Goal: Transaction & Acquisition: Obtain resource

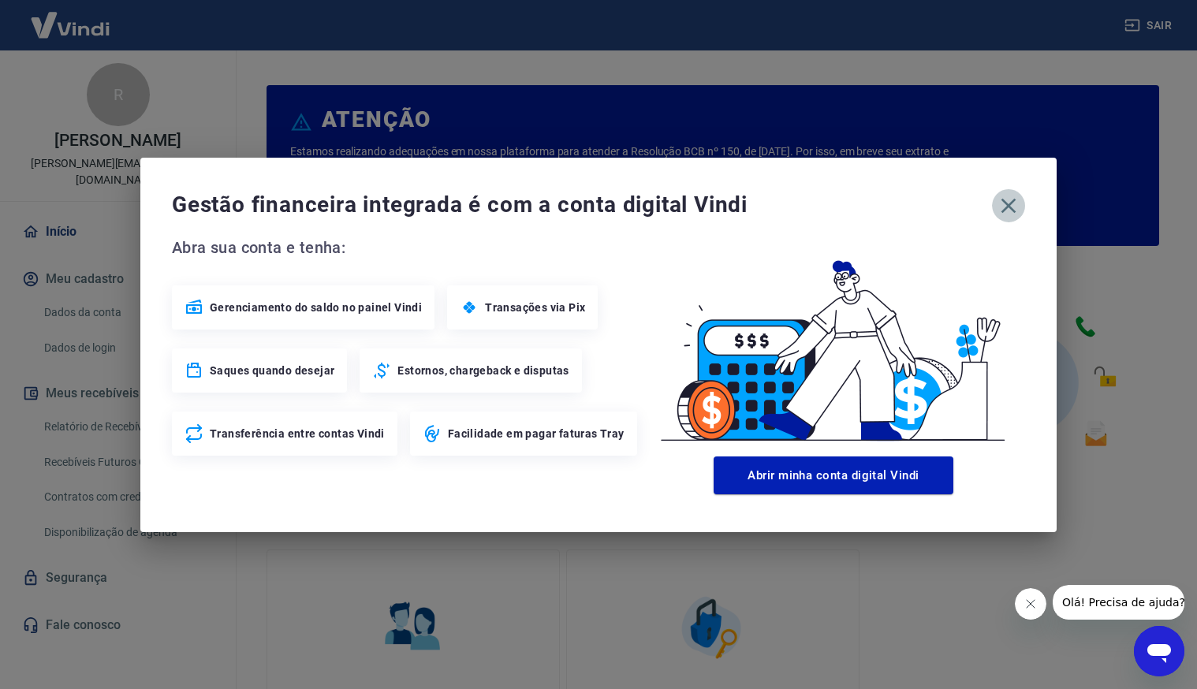
click at [1019, 200] on icon "button" at bounding box center [1008, 205] width 25 height 25
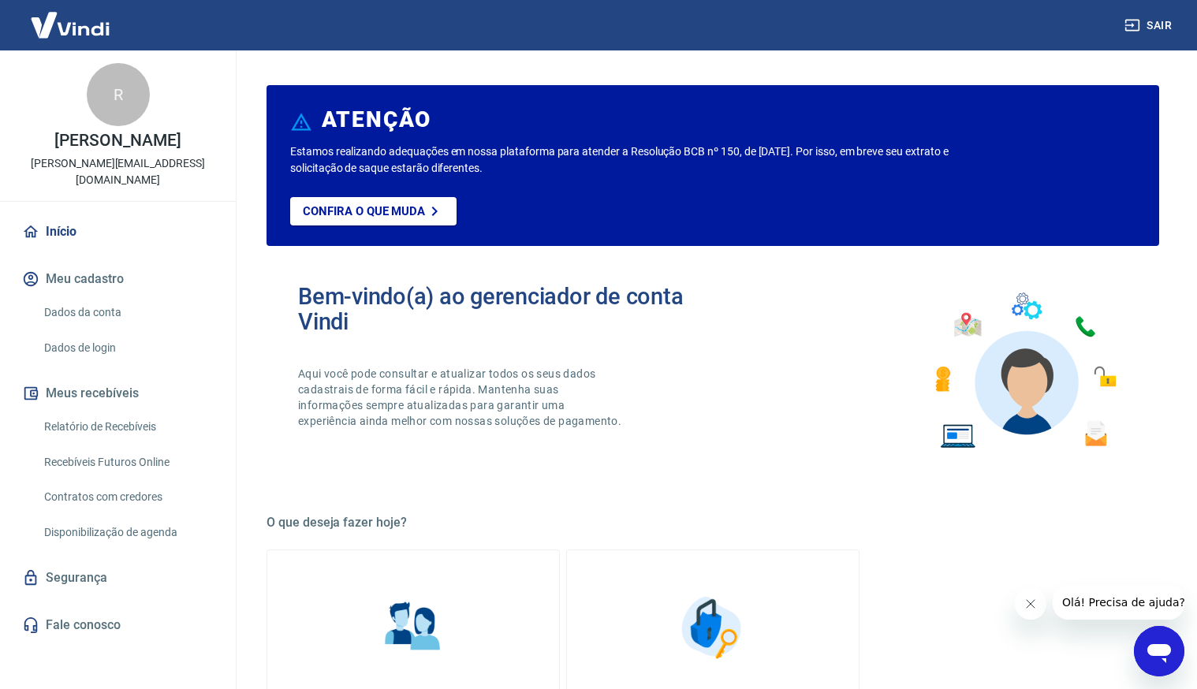
click at [88, 428] on link "Relatório de Recebíveis" at bounding box center [127, 427] width 179 height 32
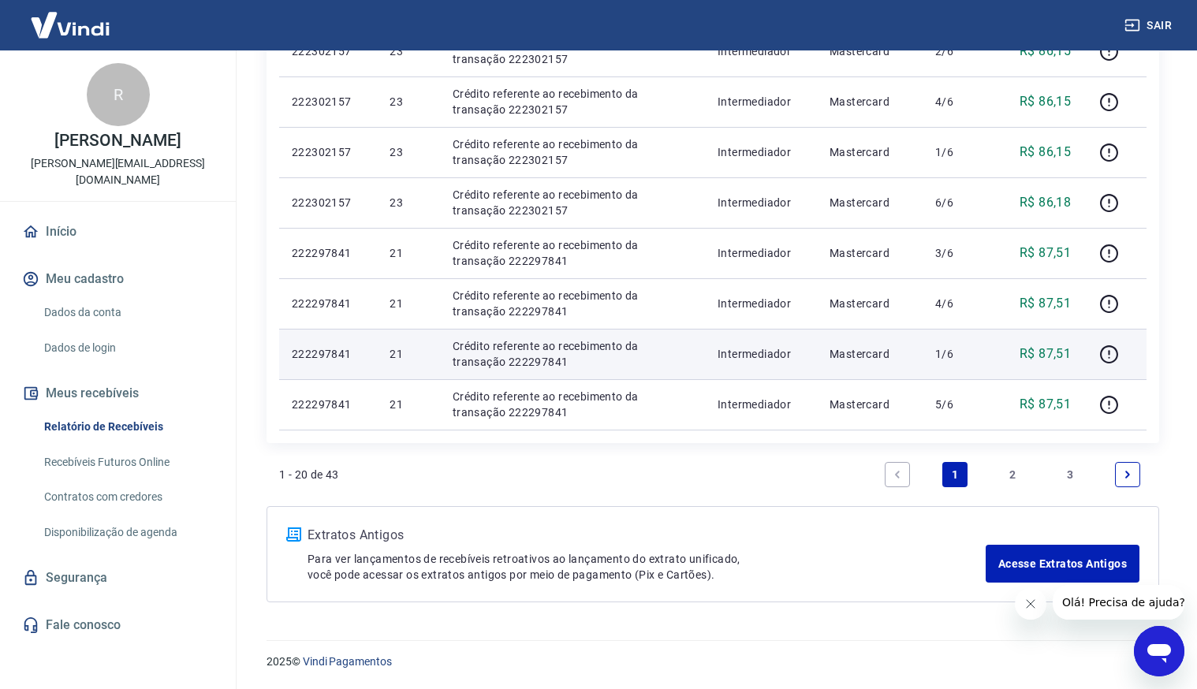
scroll to position [952, 0]
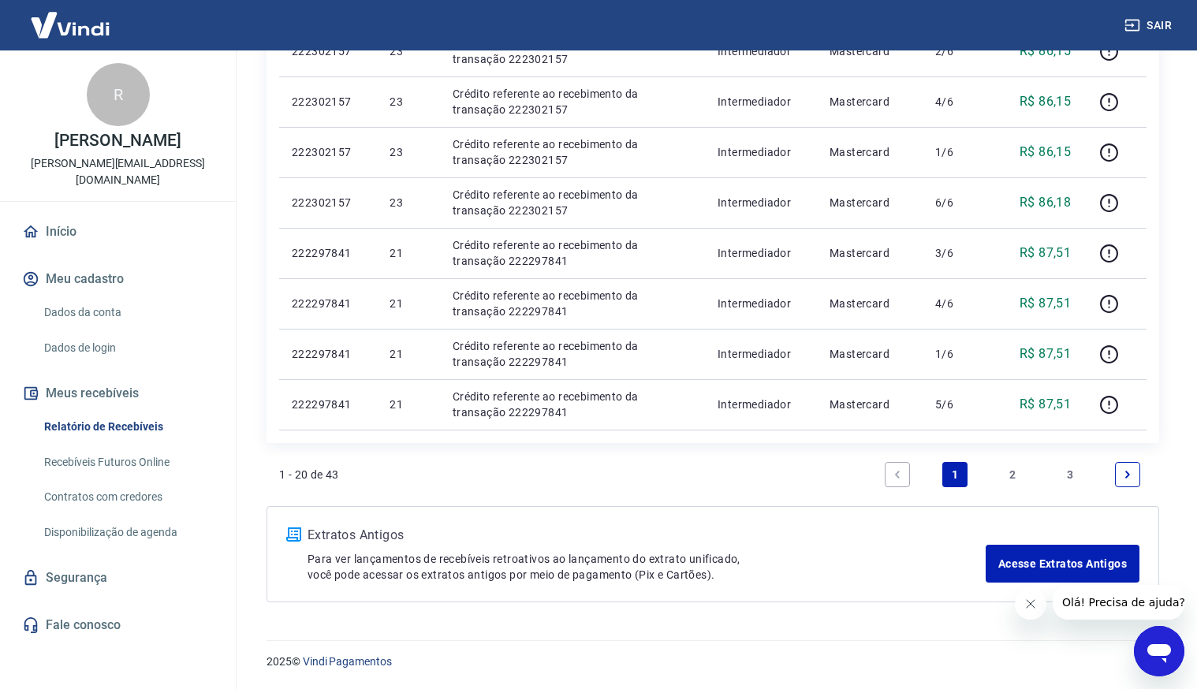
click at [1018, 478] on link "2" at bounding box center [1012, 474] width 25 height 25
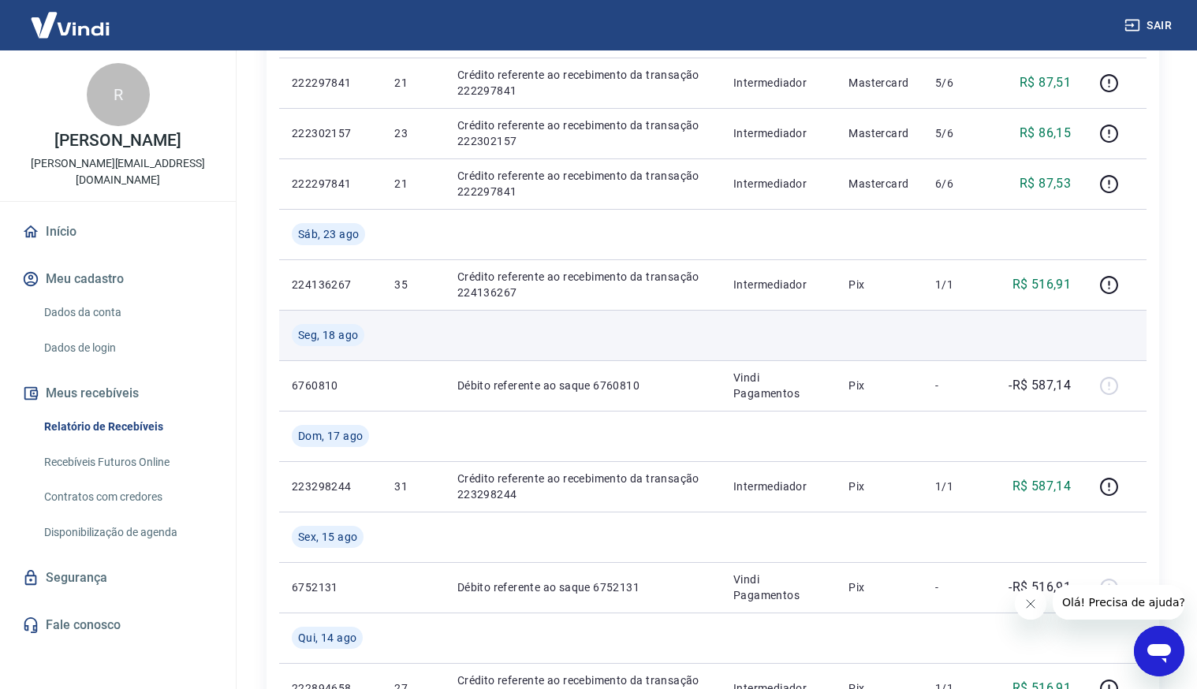
scroll to position [309, 0]
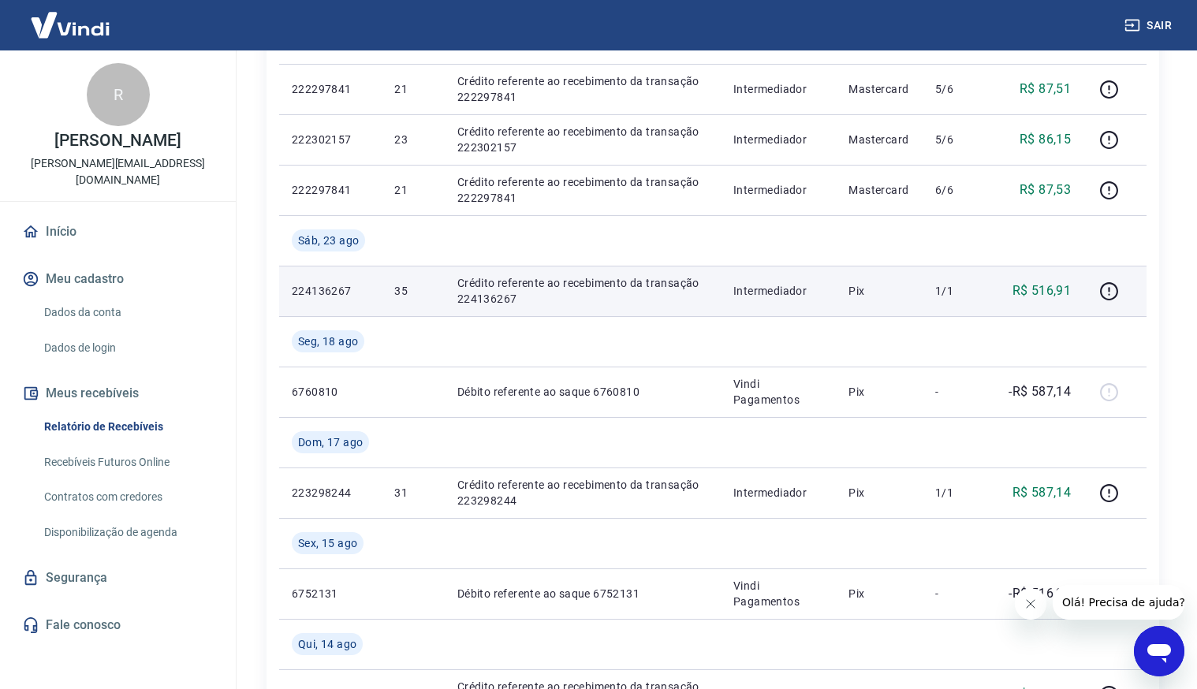
click at [370, 299] on td "224136267" at bounding box center [330, 291] width 102 height 50
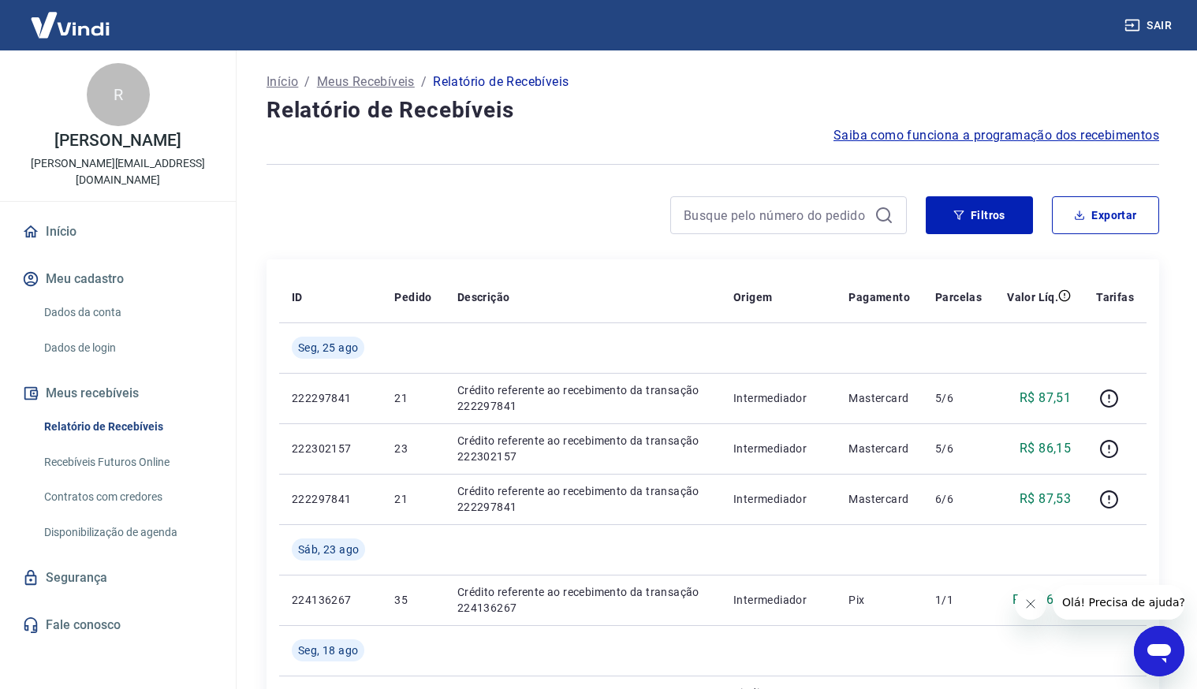
scroll to position [0, 0]
click at [1131, 221] on button "Exportar" at bounding box center [1105, 215] width 107 height 38
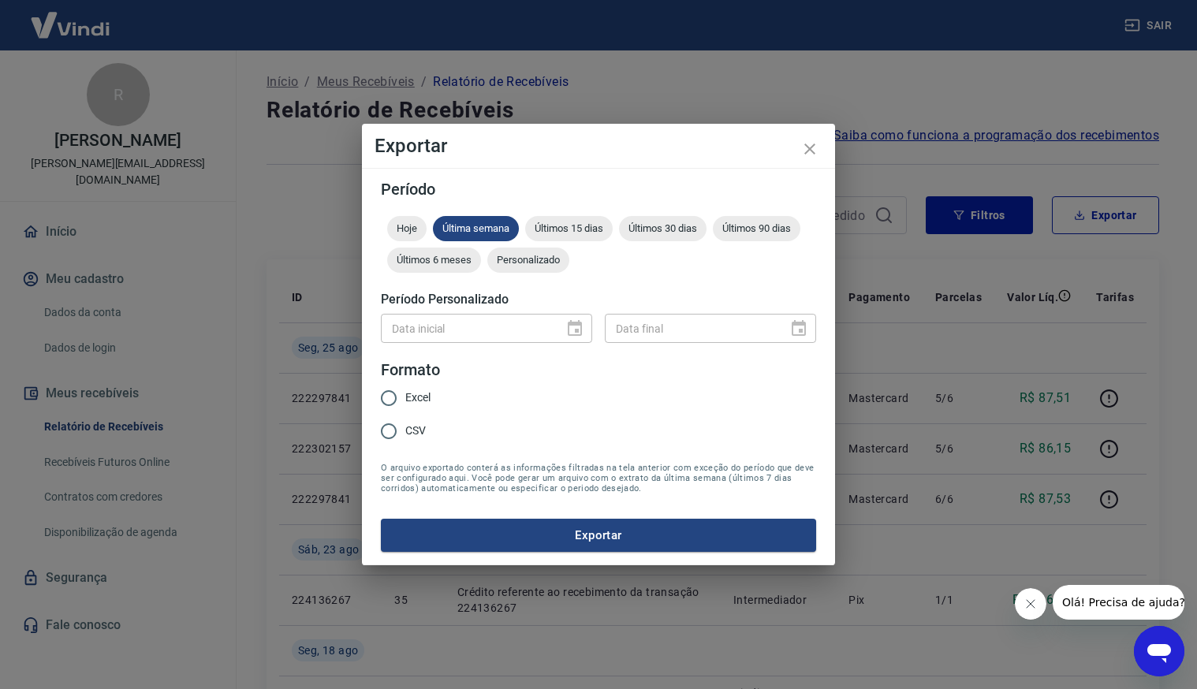
click at [720, 231] on span "Últimos 90 dias" at bounding box center [756, 228] width 87 height 12
click at [687, 228] on span "Últimos 30 dias" at bounding box center [662, 228] width 87 height 12
click at [406, 437] on span "CSV" at bounding box center [415, 431] width 20 height 17
click at [405, 437] on input "CSV" at bounding box center [388, 431] width 33 height 33
radio input "true"
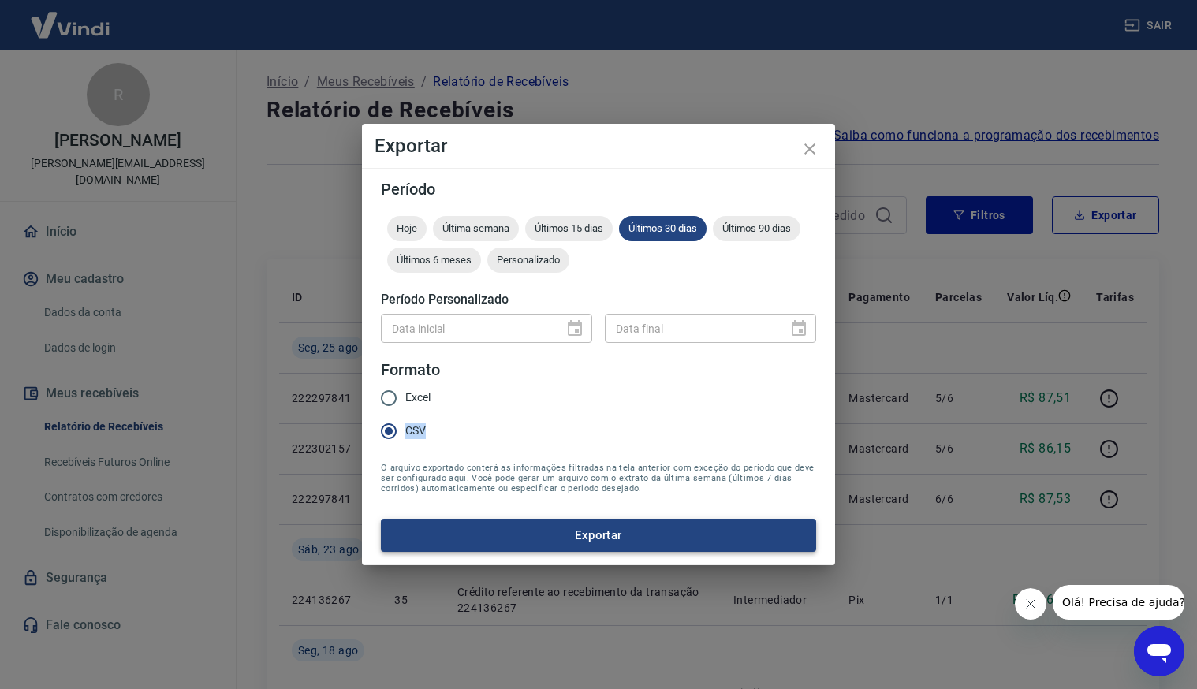
click at [618, 542] on button "Exportar" at bounding box center [598, 535] width 435 height 33
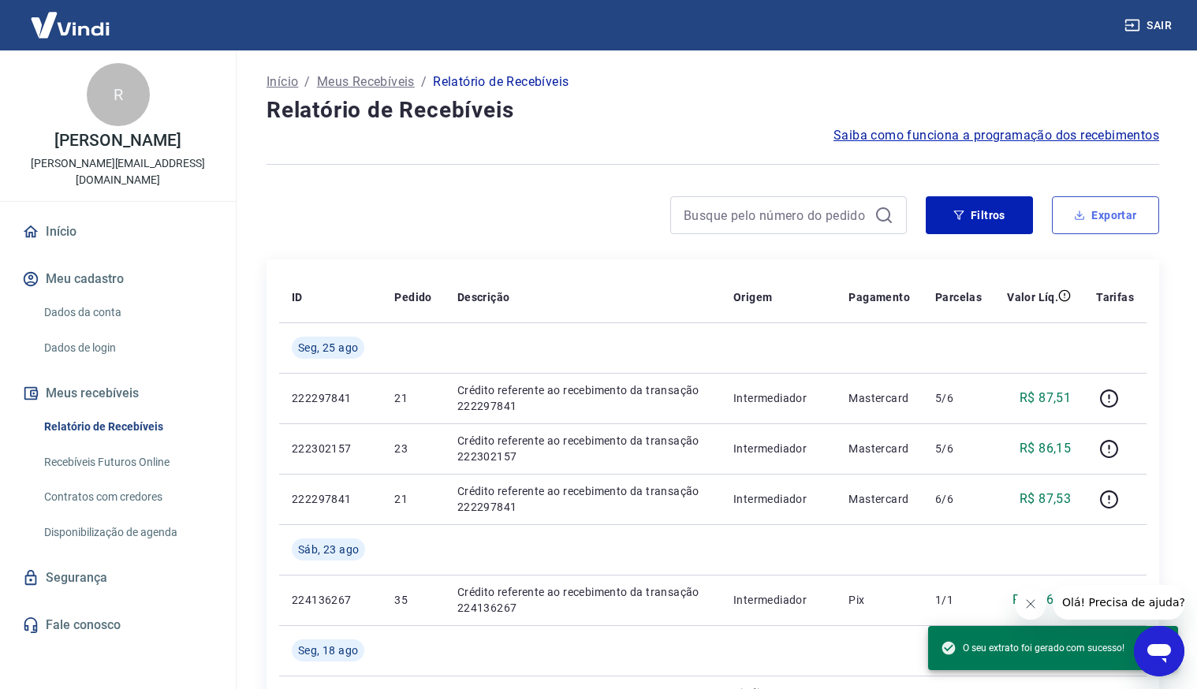
click at [1094, 214] on button "Exportar" at bounding box center [1105, 215] width 107 height 38
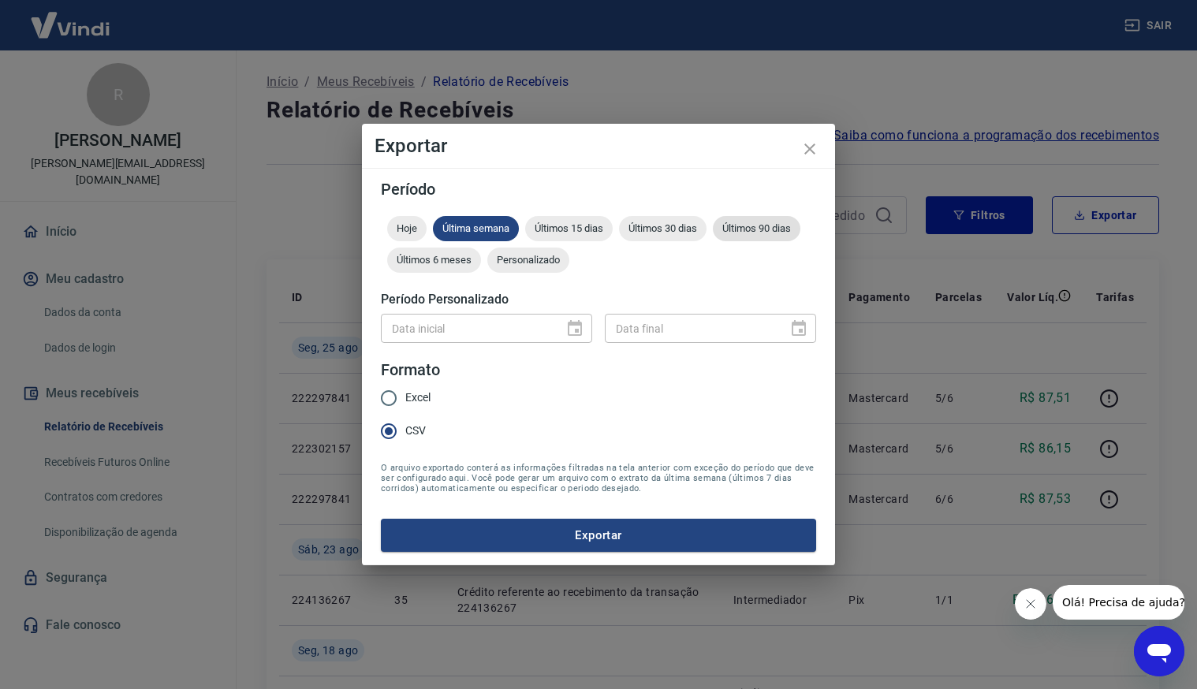
click at [783, 237] on div "Últimos 90 dias" at bounding box center [756, 228] width 87 height 25
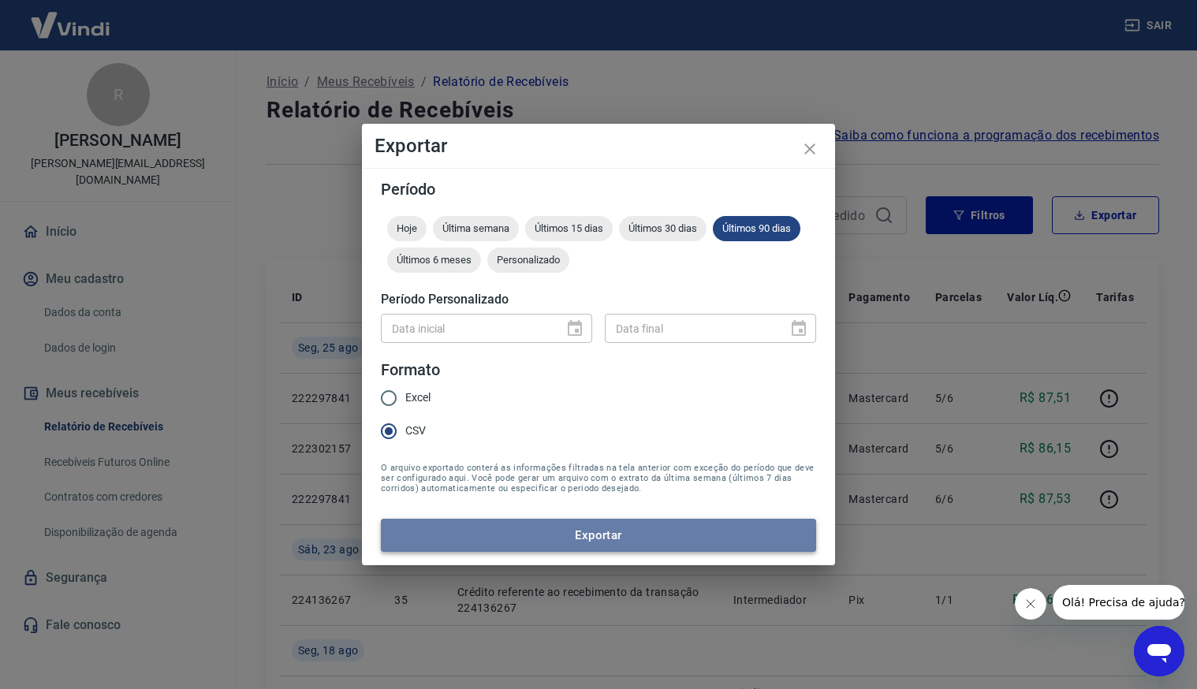
click at [645, 523] on button "Exportar" at bounding box center [598, 535] width 435 height 33
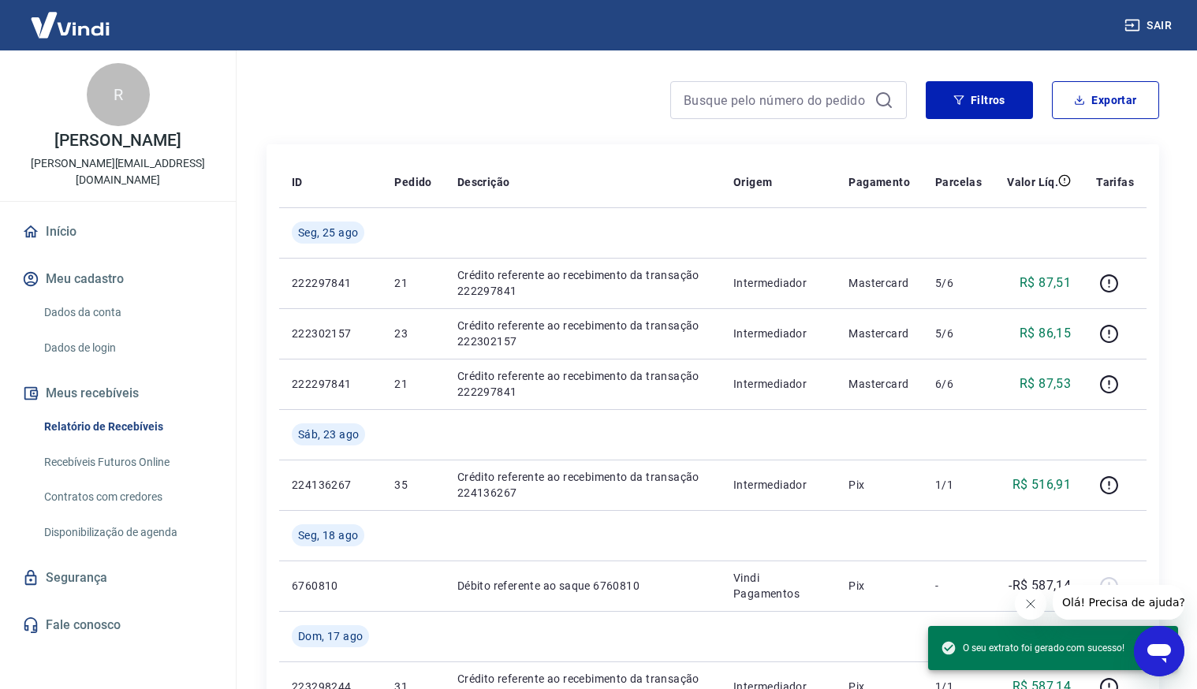
scroll to position [111, 0]
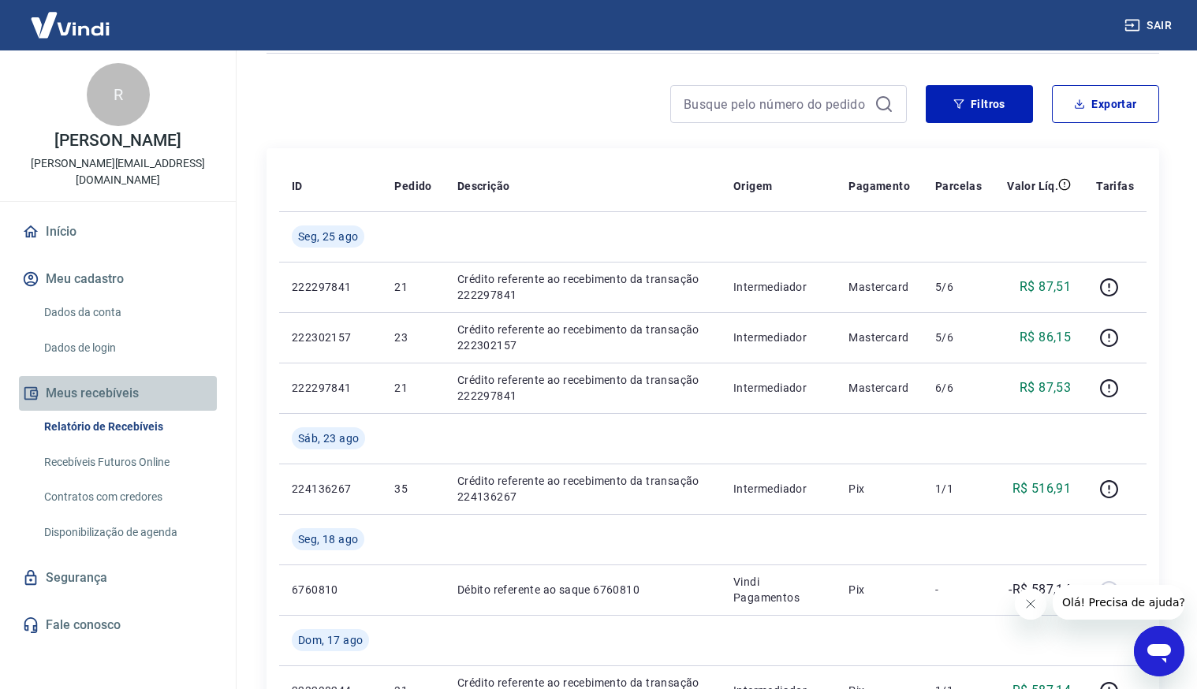
click at [68, 385] on button "Meus recebíveis" at bounding box center [118, 393] width 198 height 35
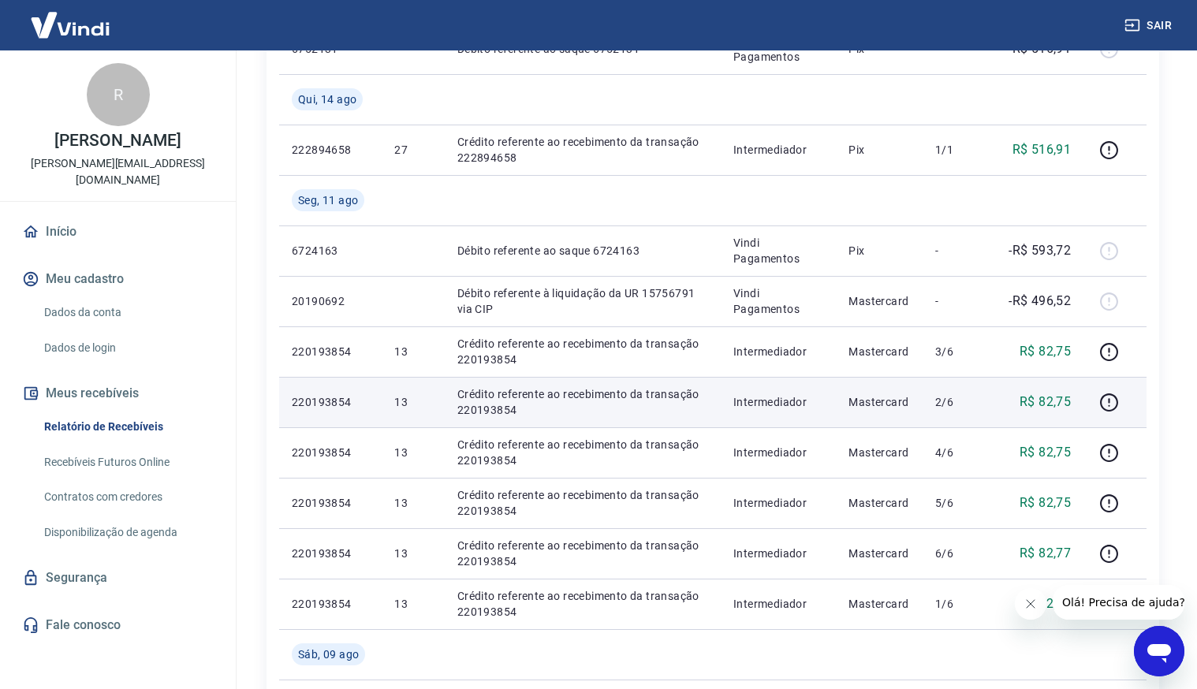
scroll to position [873, 0]
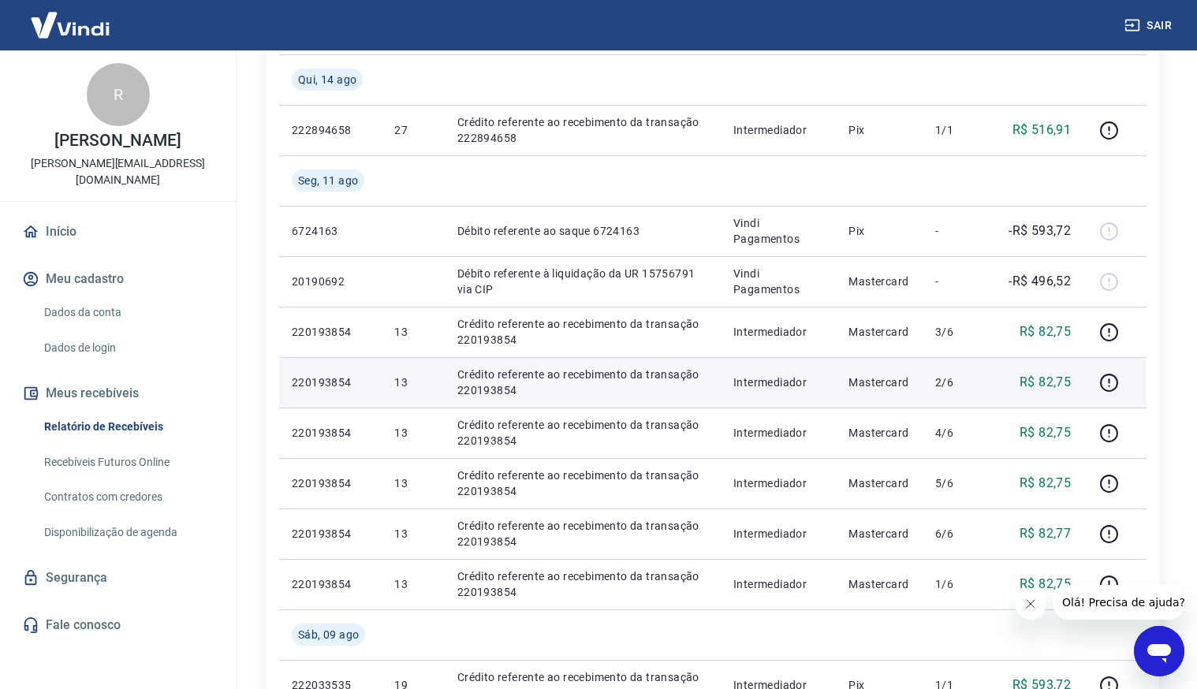
click at [635, 363] on td "Crédito referente ao recebimento da transação 220193854" at bounding box center [583, 382] width 276 height 50
click at [369, 370] on td "220193854" at bounding box center [330, 382] width 102 height 50
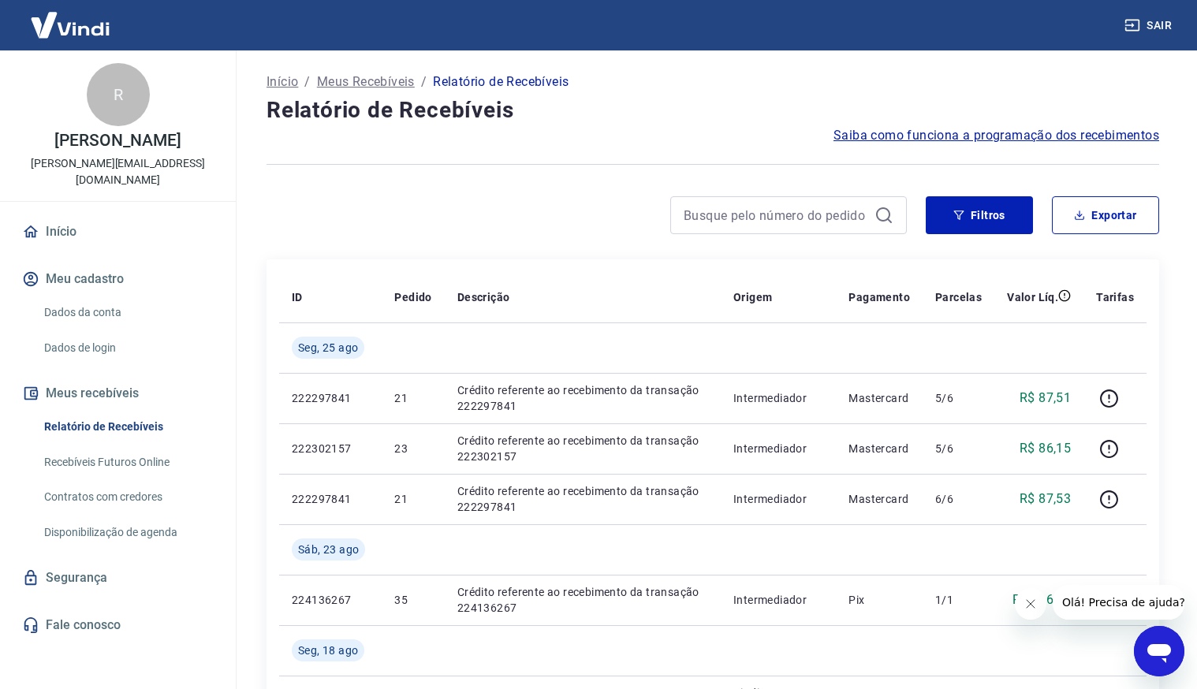
scroll to position [0, 0]
click at [48, 225] on link "Início" at bounding box center [118, 231] width 198 height 35
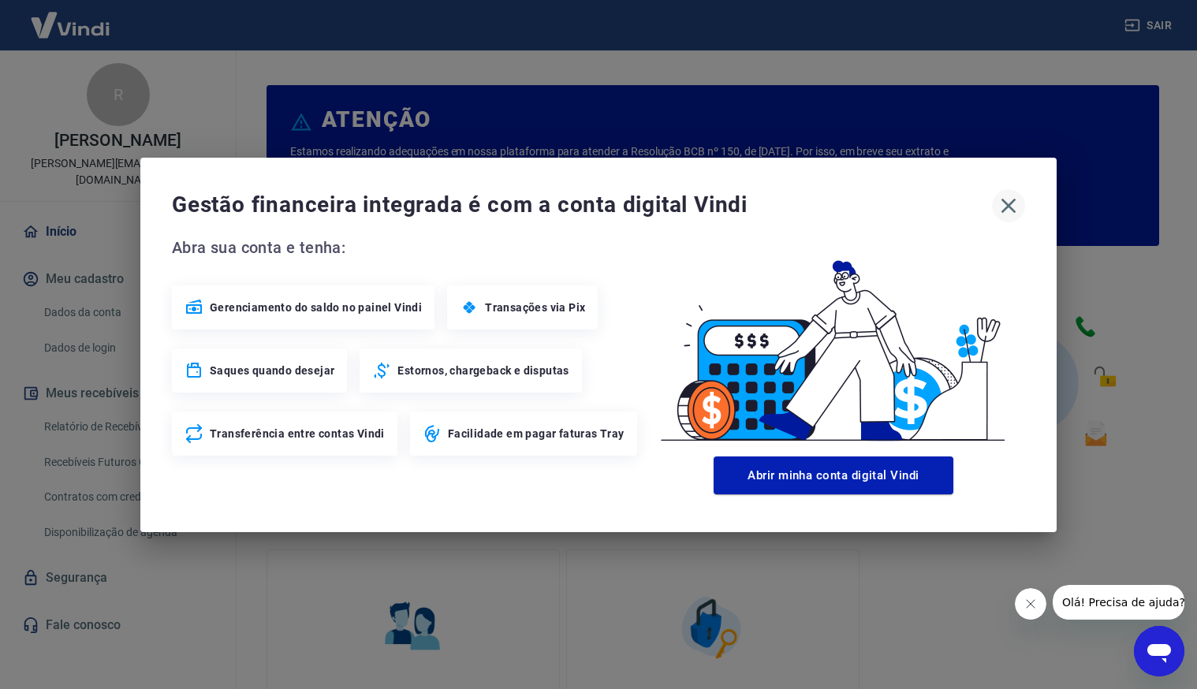
click at [1004, 209] on icon "button" at bounding box center [1008, 205] width 15 height 15
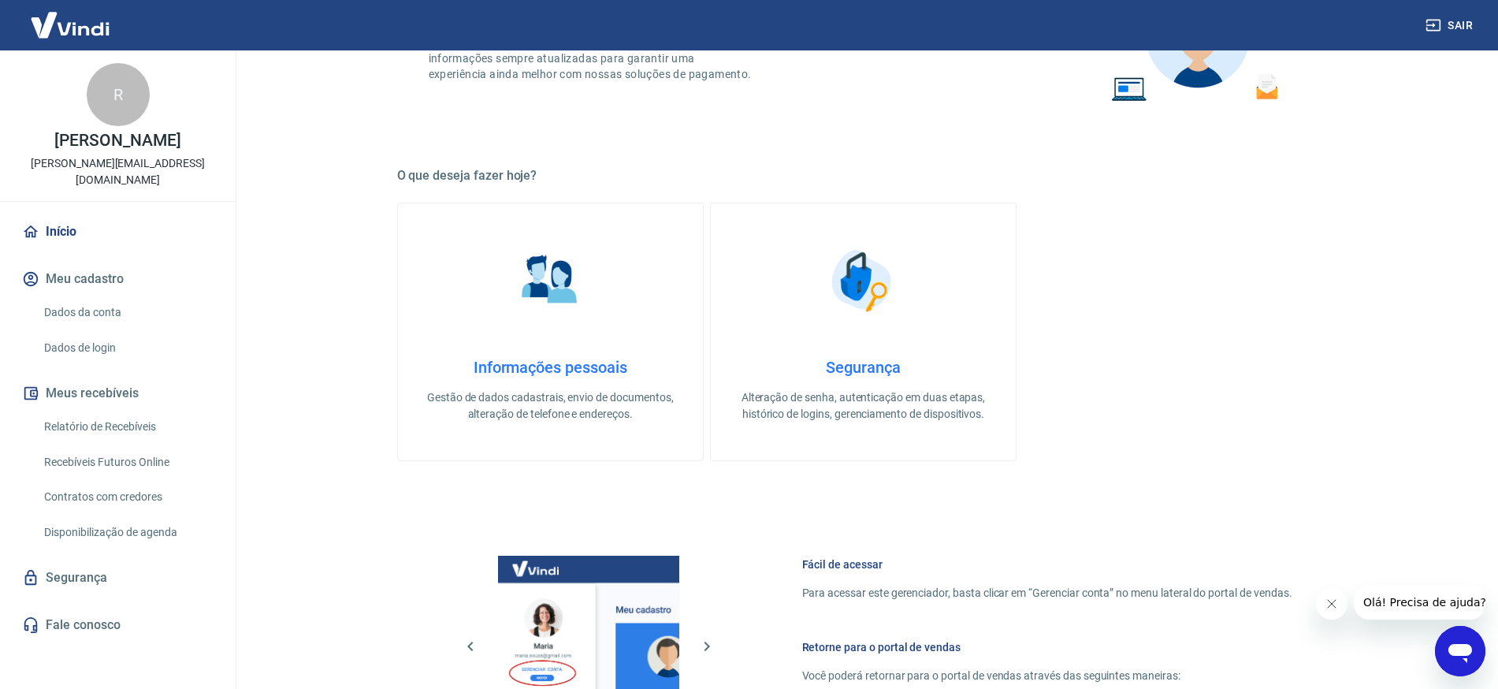
scroll to position [501, 0]
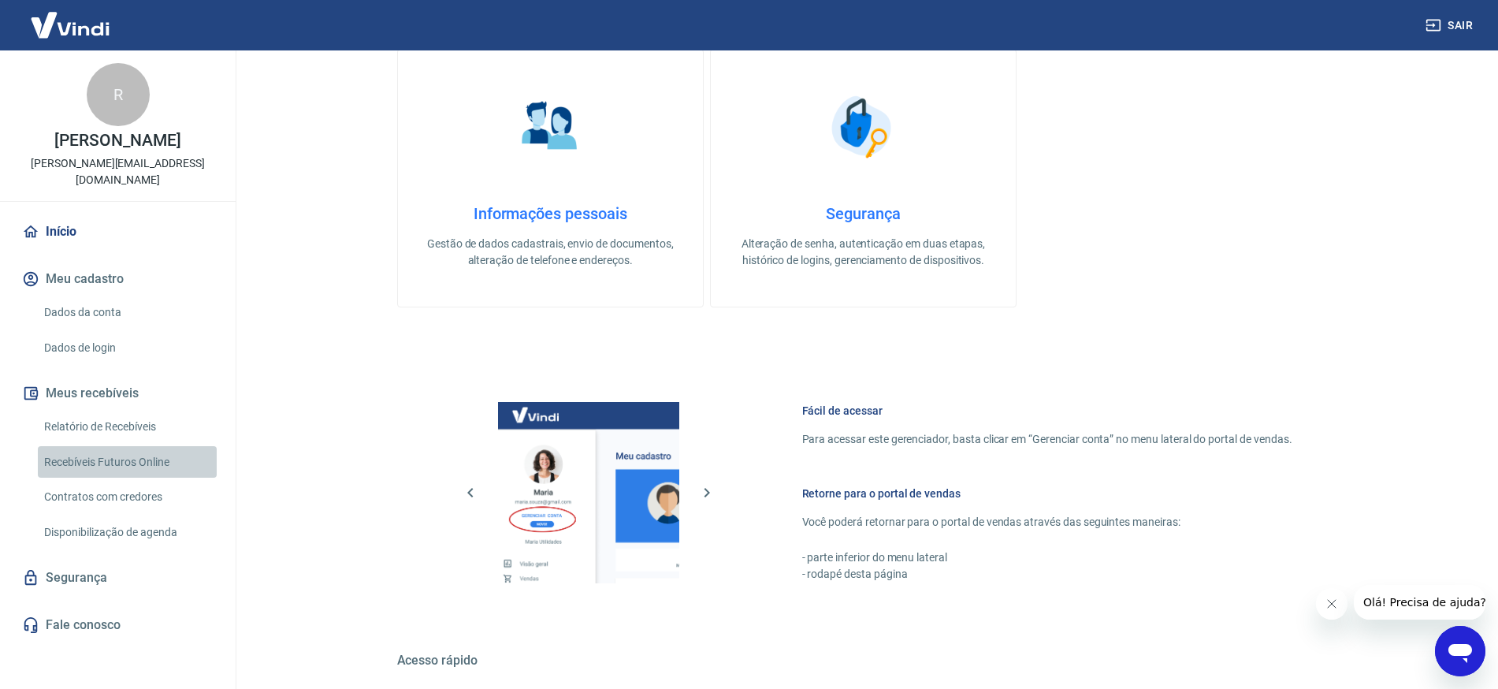
click at [123, 447] on link "Recebíveis Futuros Online" at bounding box center [127, 462] width 179 height 32
